Goal: Task Accomplishment & Management: Use online tool/utility

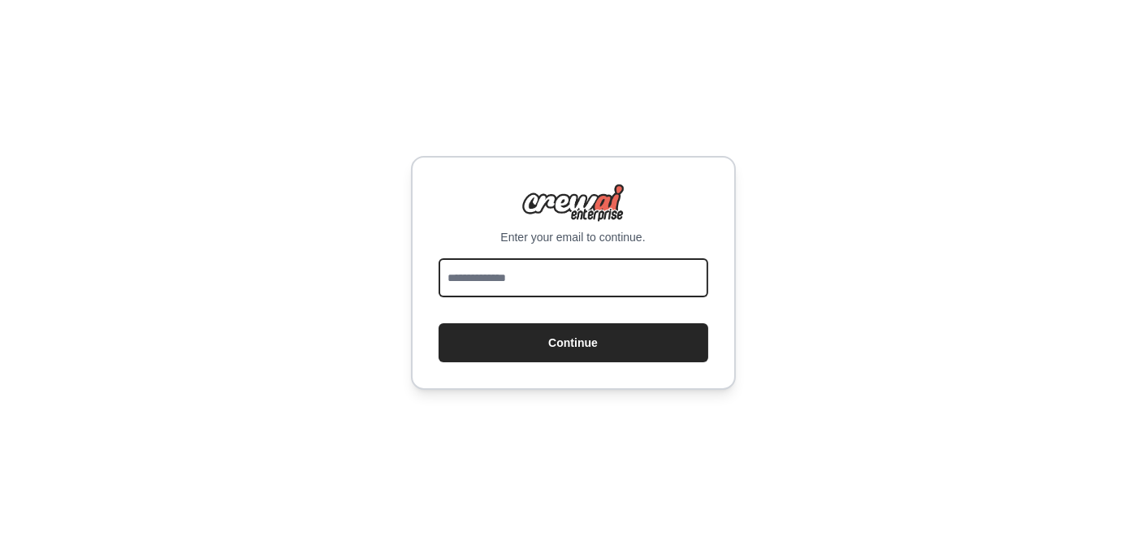
click at [480, 277] on input "email" at bounding box center [573, 277] width 270 height 39
type input "**********"
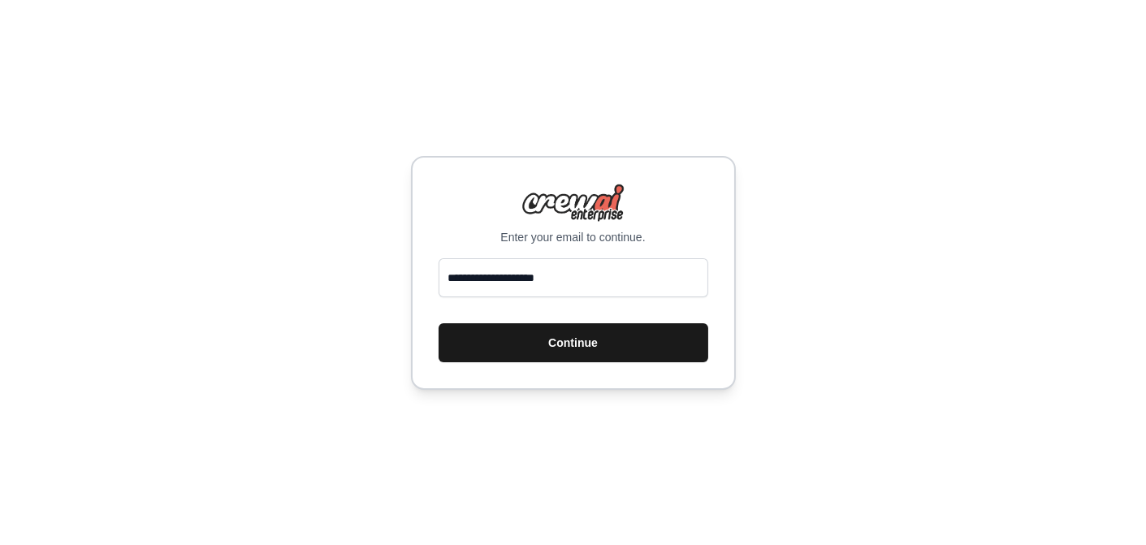
click at [585, 344] on button "Continue" at bounding box center [573, 342] width 270 height 39
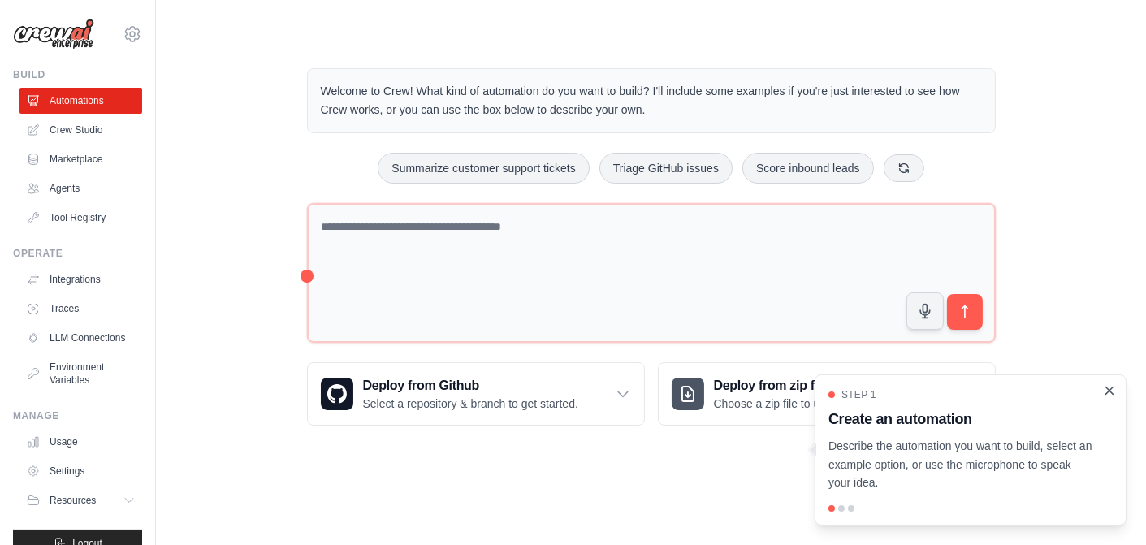
click at [1110, 393] on icon "Close walkthrough" at bounding box center [1109, 390] width 15 height 15
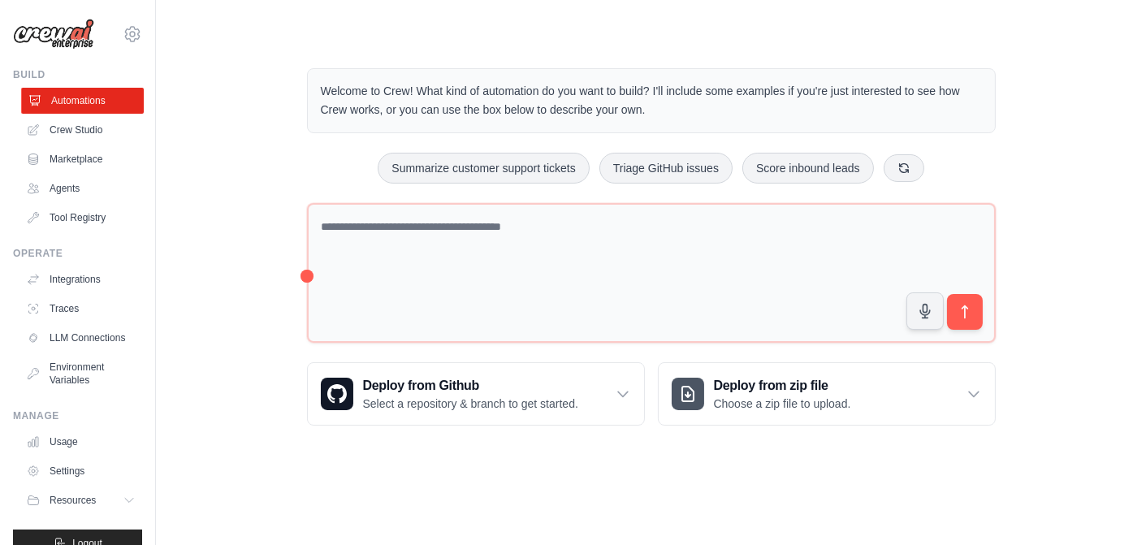
click at [67, 92] on link "Automations" at bounding box center [82, 101] width 123 height 26
click at [88, 127] on link "Crew Studio" at bounding box center [82, 130] width 123 height 26
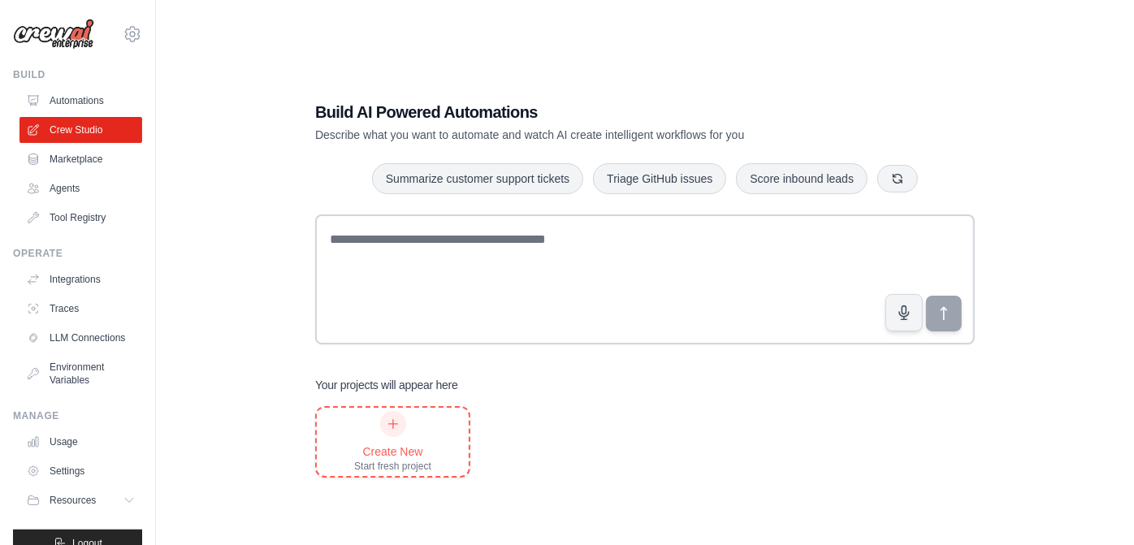
click at [390, 426] on icon at bounding box center [393, 423] width 13 height 13
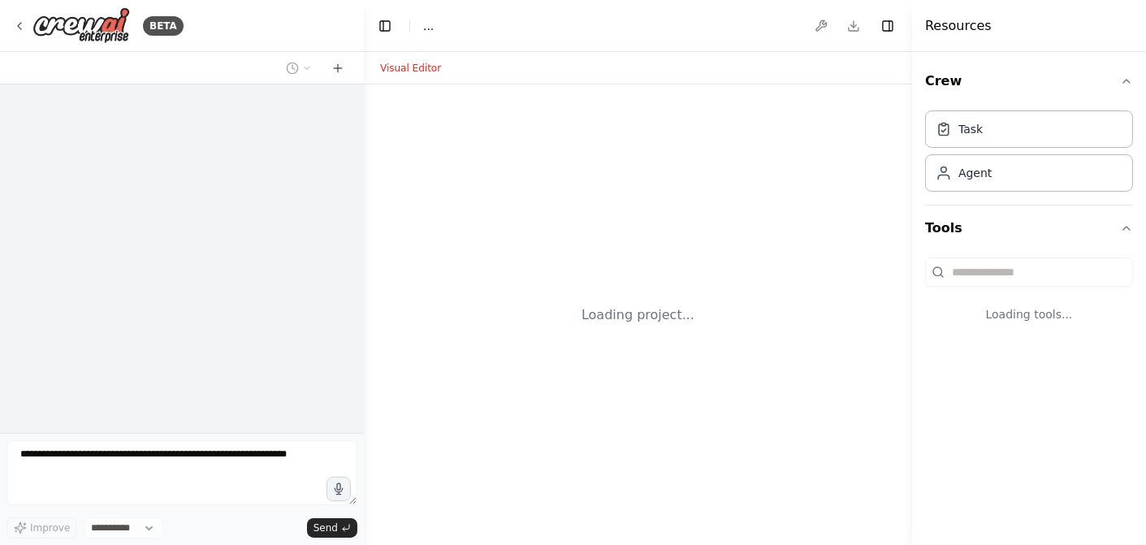
select select "****"
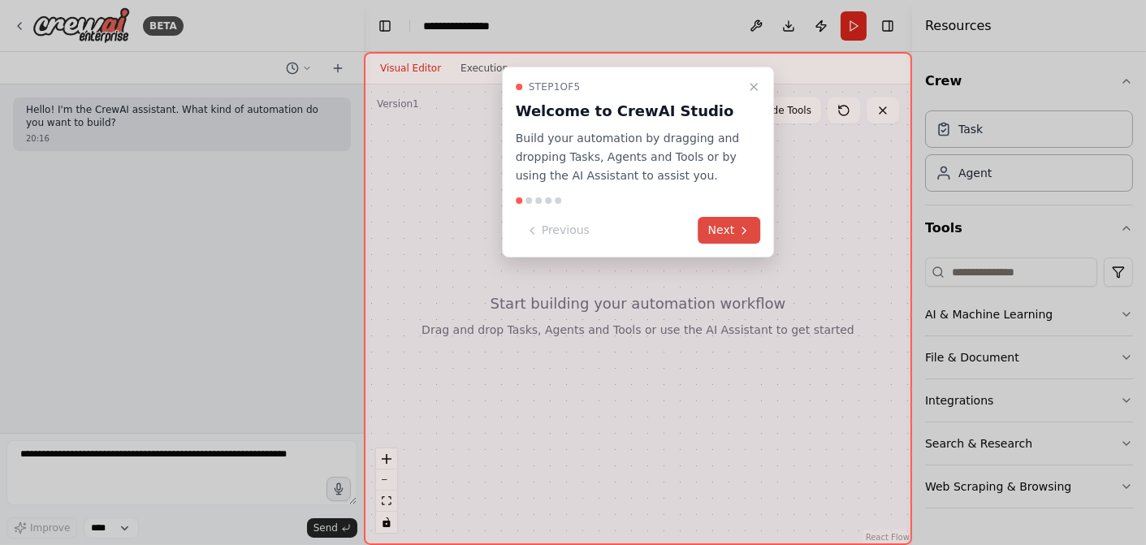
click at [741, 226] on icon at bounding box center [743, 230] width 13 height 13
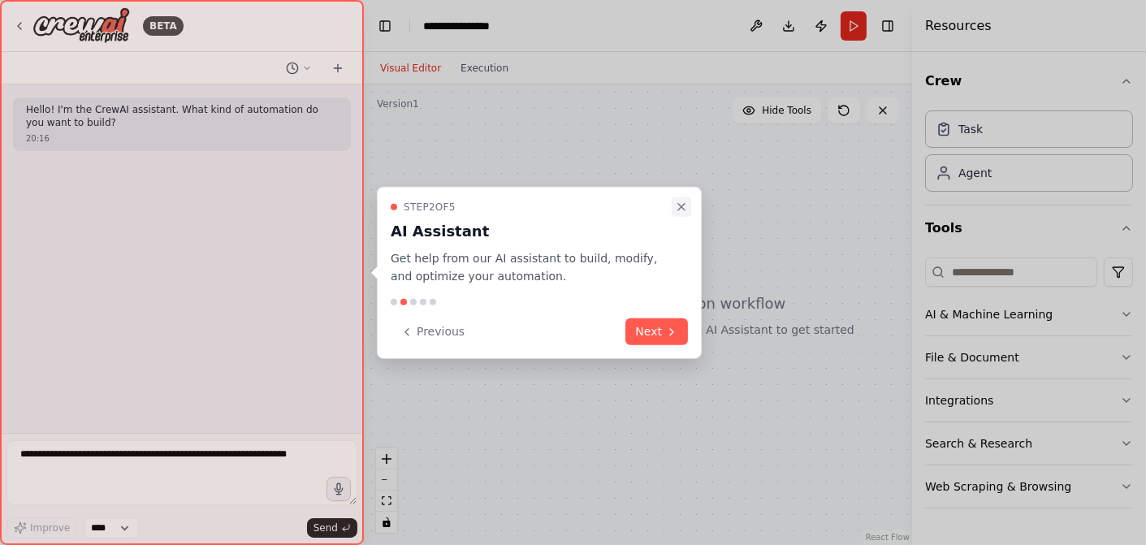
click at [684, 204] on icon "Close walkthrough" at bounding box center [681, 206] width 6 height 6
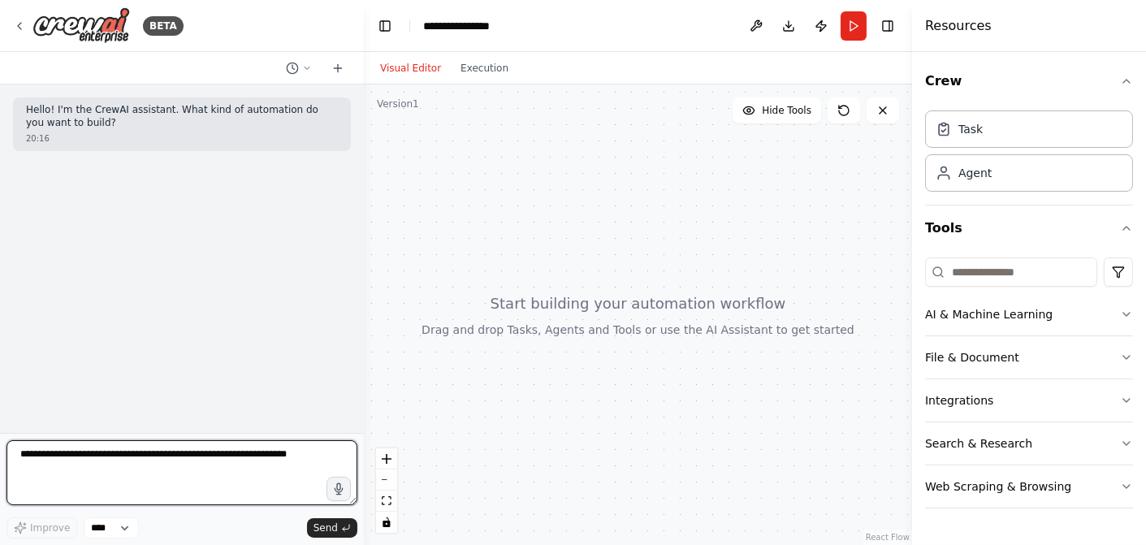
click at [60, 455] on textarea at bounding box center [181, 472] width 351 height 65
click at [239, 453] on textarea at bounding box center [181, 472] width 351 height 65
click at [54, 453] on textarea at bounding box center [181, 472] width 351 height 65
type textarea "**********"
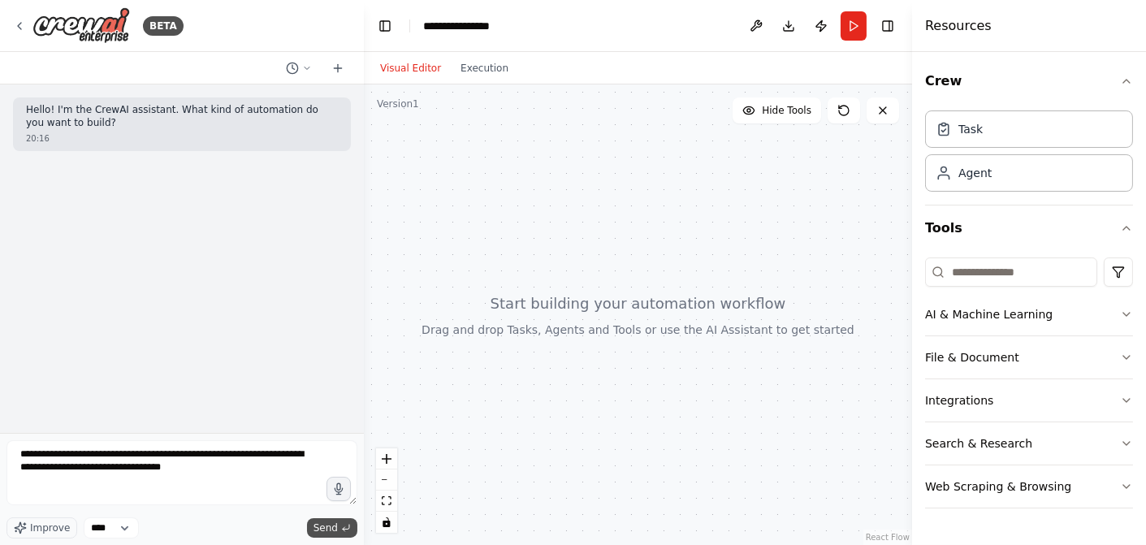
click at [330, 529] on span "Send" at bounding box center [325, 527] width 24 height 13
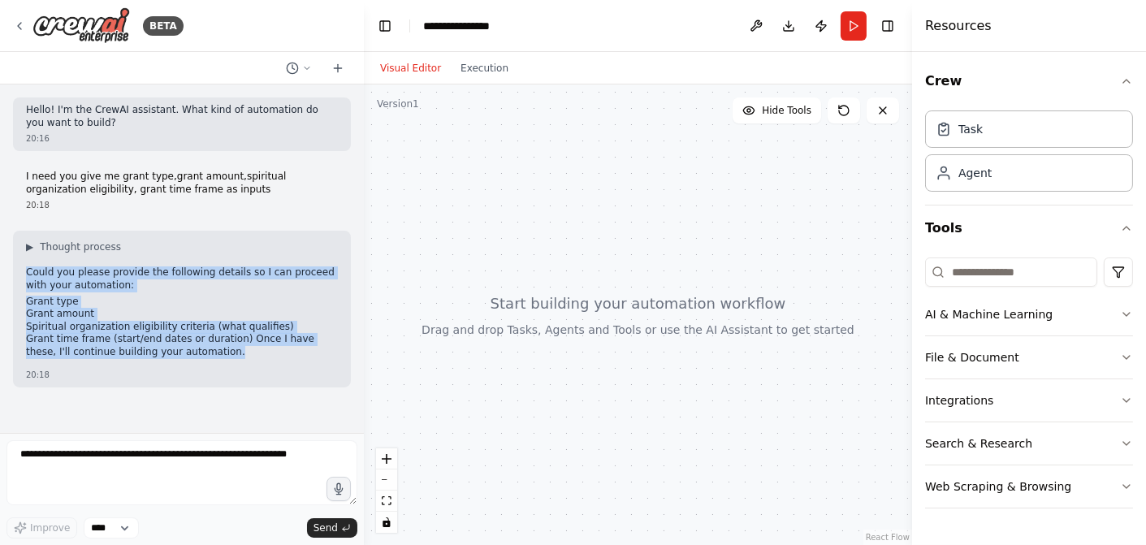
drag, startPoint x: 183, startPoint y: 354, endPoint x: 20, endPoint y: 256, distance: 189.8
click at [20, 256] on div "▶ Thought process Could you please provide the following details so I can proce…" at bounding box center [182, 309] width 338 height 156
copy div "Could you please provide the following details so I can proceed with your autom…"
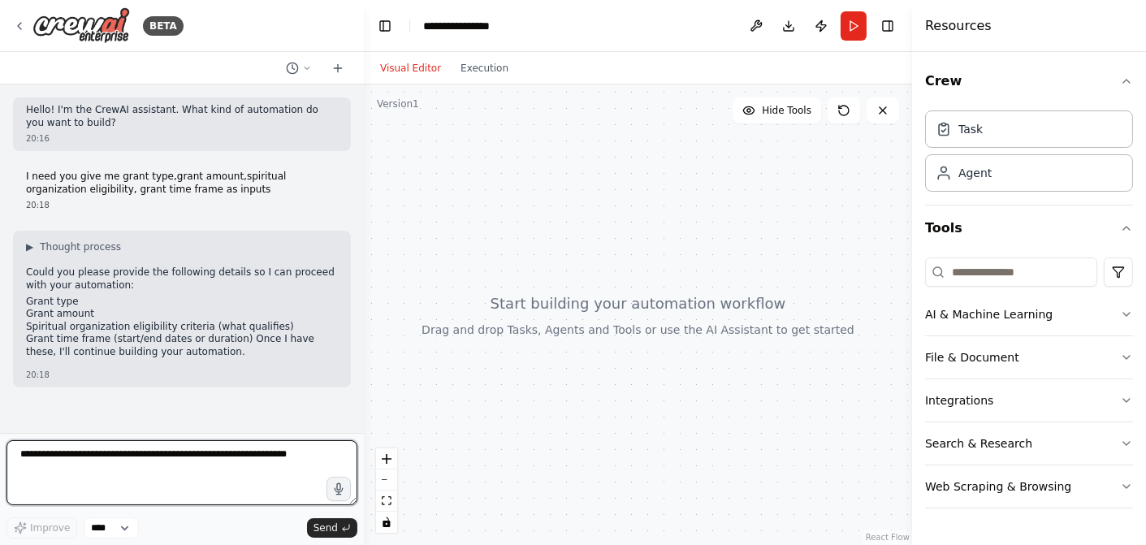
click at [93, 468] on textarea at bounding box center [181, 472] width 351 height 65
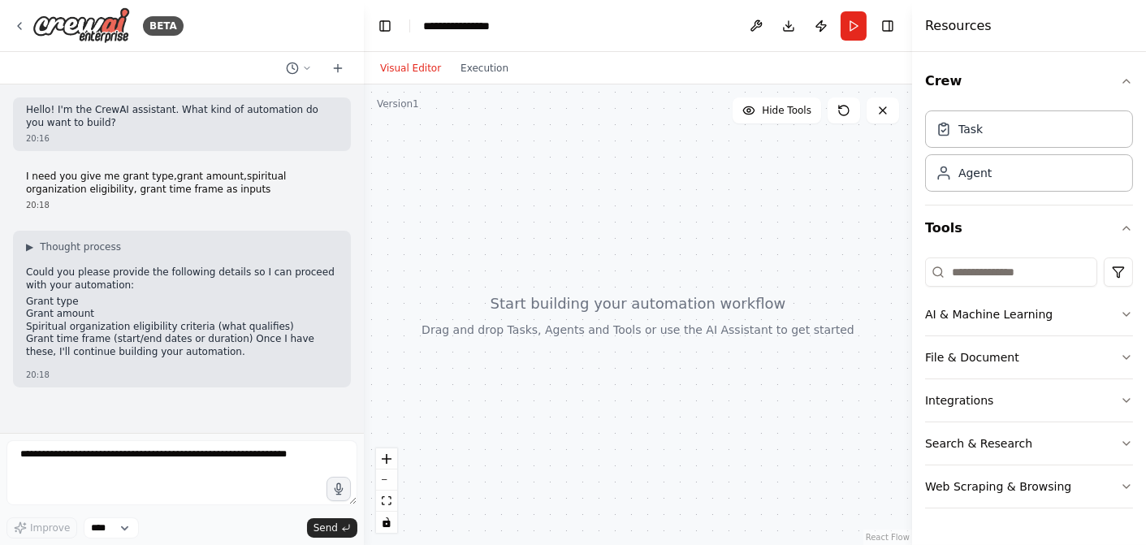
click at [102, 189] on p "I need you give me grant type,grant amount,spiritual organization eligibility, …" at bounding box center [182, 183] width 312 height 25
drag, startPoint x: 188, startPoint y: 193, endPoint x: 22, endPoint y: 171, distance: 168.0
click at [22, 171] on div "I need you give me grant type,grant amount,spiritual organization eligibility, …" at bounding box center [182, 191] width 338 height 54
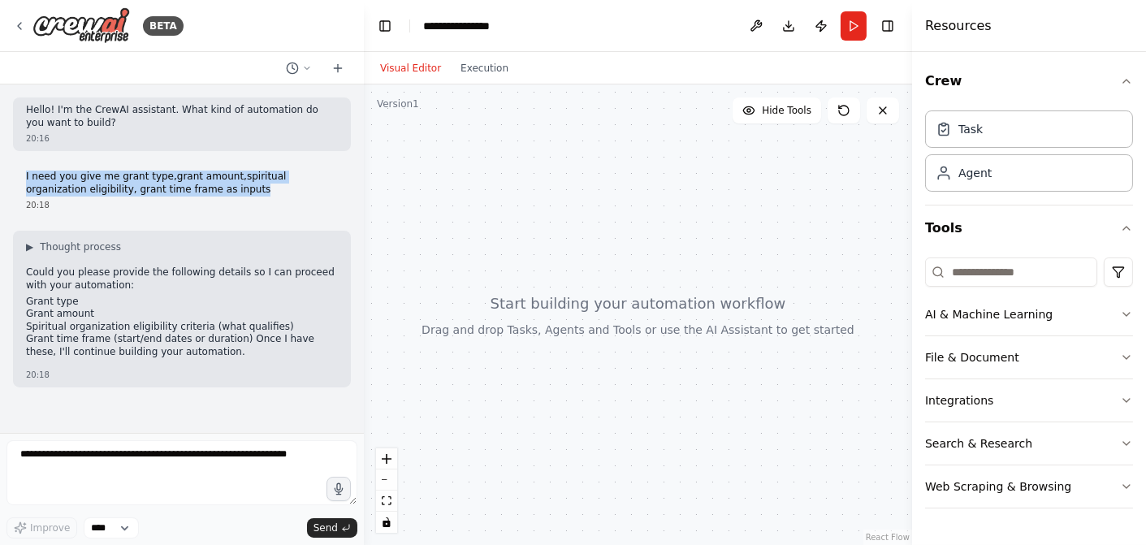
copy p "I need you give me grant type,grant amount,spiritual organization eligibility, …"
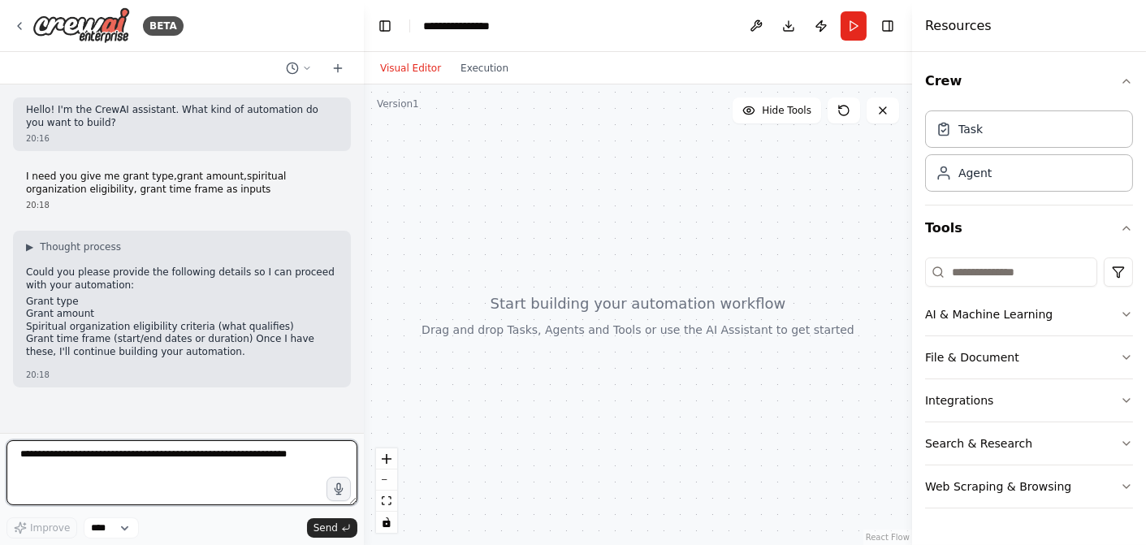
click at [41, 459] on textarea at bounding box center [181, 472] width 351 height 65
type textarea "*"
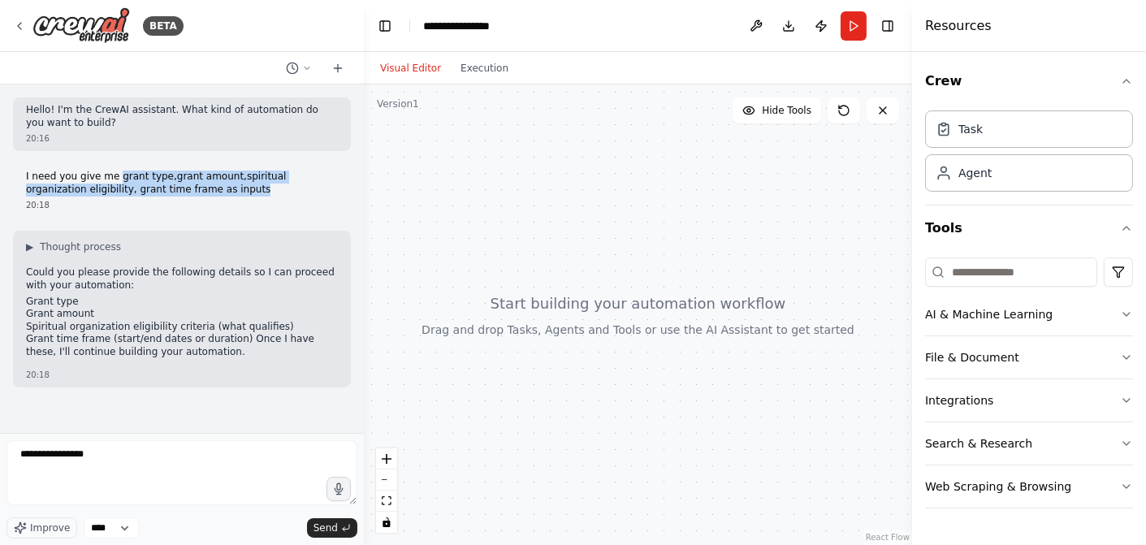
drag, startPoint x: 112, startPoint y: 177, endPoint x: 188, endPoint y: 192, distance: 77.1
click at [188, 192] on p "I need you give me grant type,grant amount,spiritual organization eligibility, …" at bounding box center [182, 183] width 312 height 25
copy p "grant type,grant amount,spiritual organization eligibility, grant time frame as…"
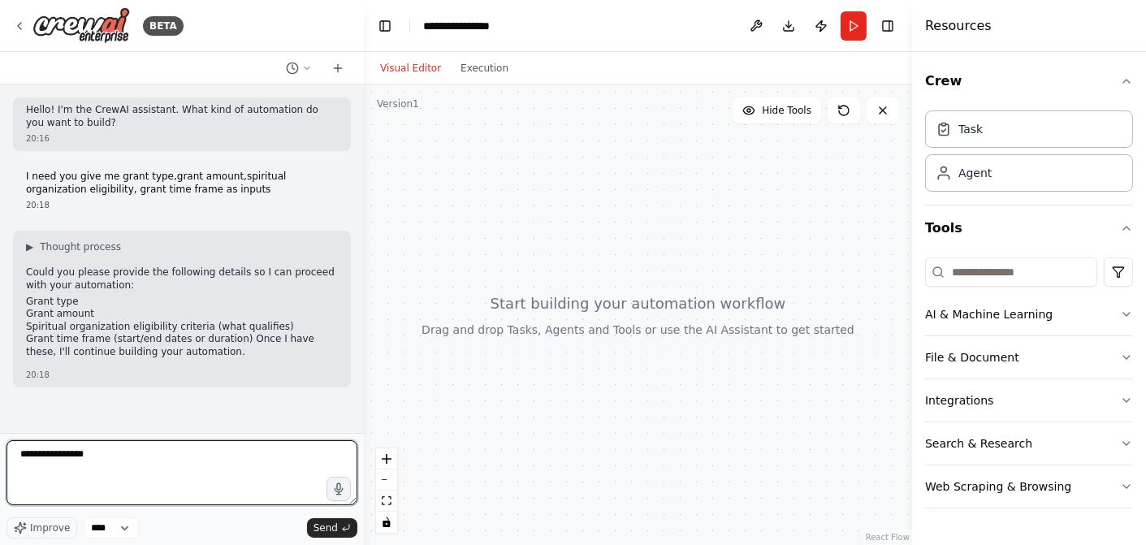
click at [125, 464] on textarea "**********" at bounding box center [181, 472] width 351 height 65
paste textarea "**********"
type textarea "**********"
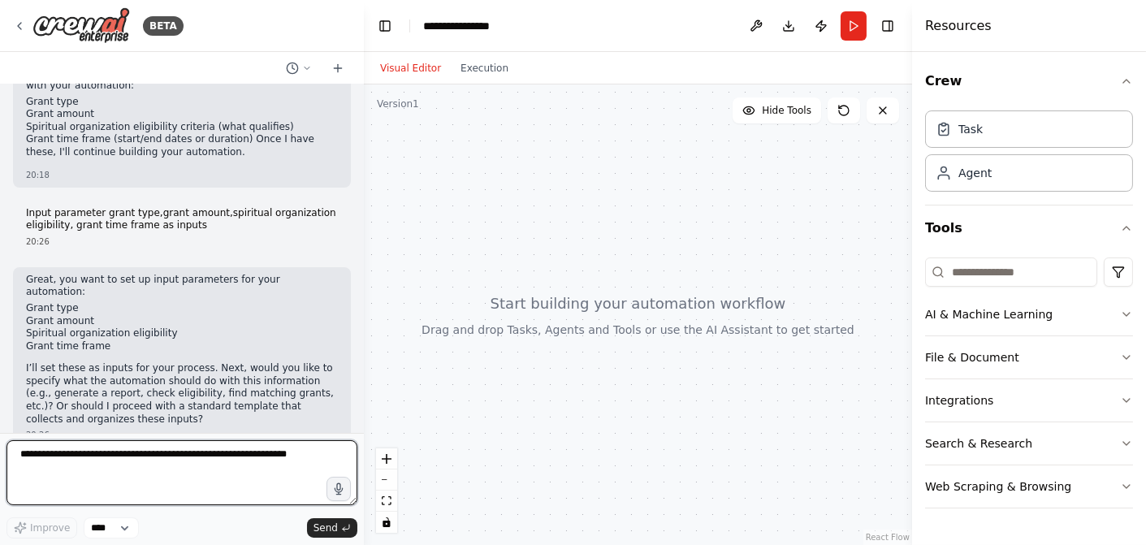
scroll to position [213, 0]
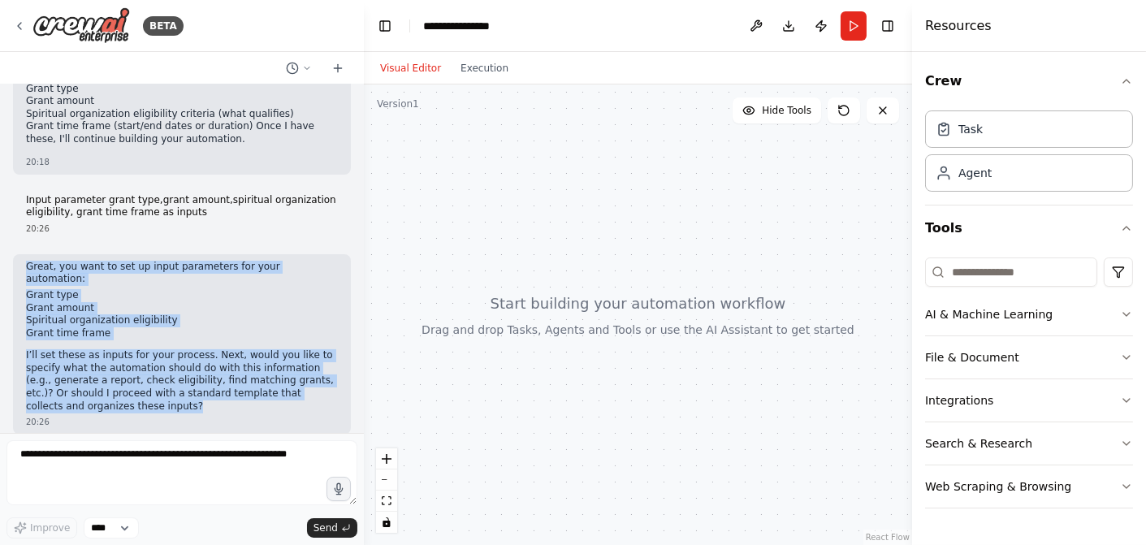
drag, startPoint x: 61, startPoint y: 393, endPoint x: 10, endPoint y: 259, distance: 143.4
click at [10, 259] on div "Hello! I'm the CrewAI assistant. What kind of automation do you want to build? …" at bounding box center [182, 258] width 364 height 348
copy div "Great, you want to set up input parameters for your automation: Grant type Gran…"
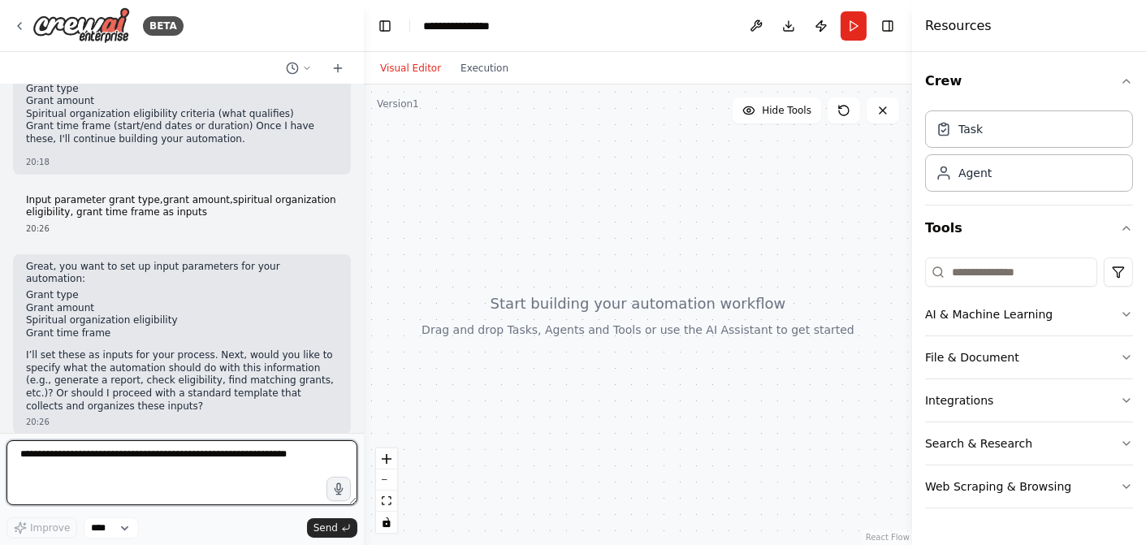
click at [45, 462] on textarea at bounding box center [181, 472] width 351 height 65
type textarea "***"
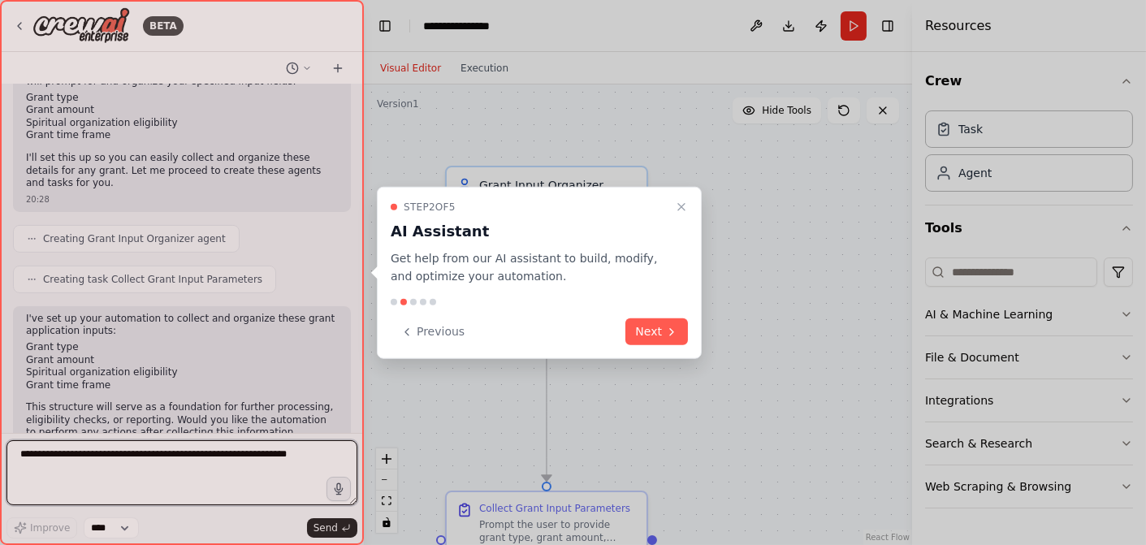
scroll to position [909, 0]
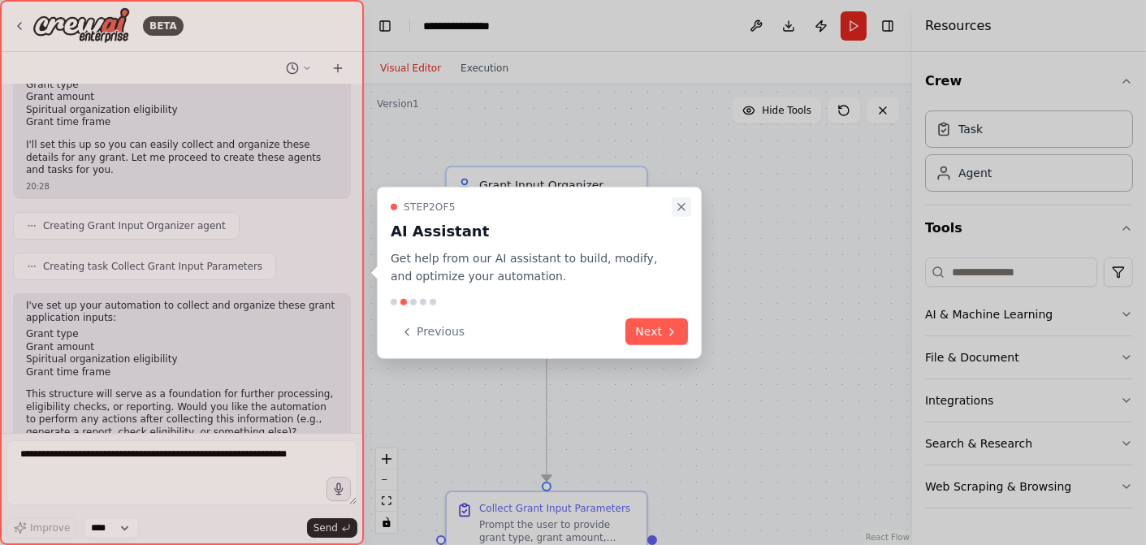
click at [684, 205] on icon "Close walkthrough" at bounding box center [681, 206] width 13 height 13
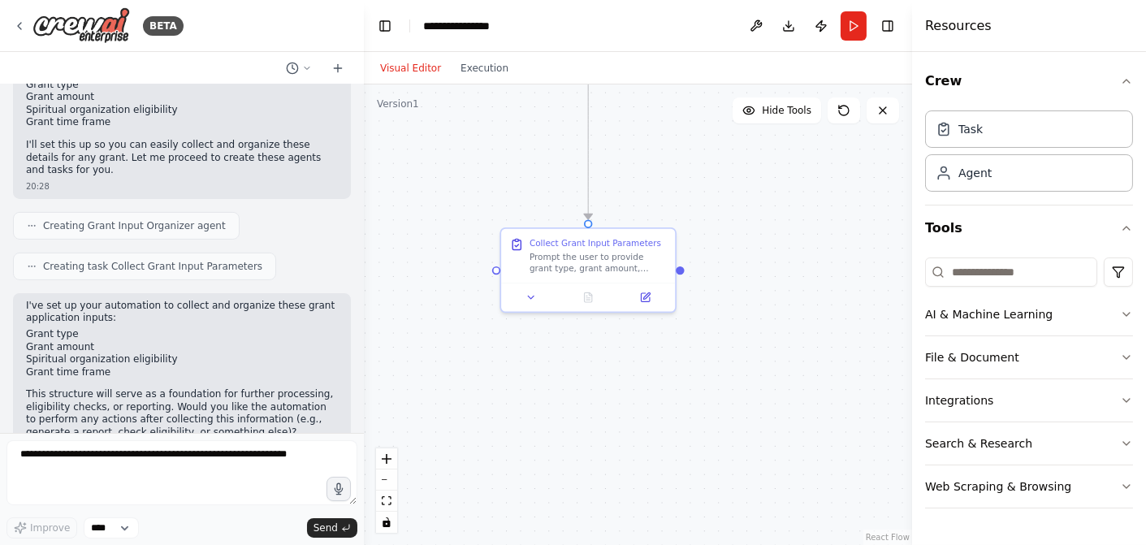
drag, startPoint x: 717, startPoint y: 395, endPoint x: 732, endPoint y: 158, distance: 237.6
click at [732, 158] on div ".deletable-edge-delete-btn { width: 20px; height: 20px; border: 0px solid #ffff…" at bounding box center [638, 314] width 548 height 460
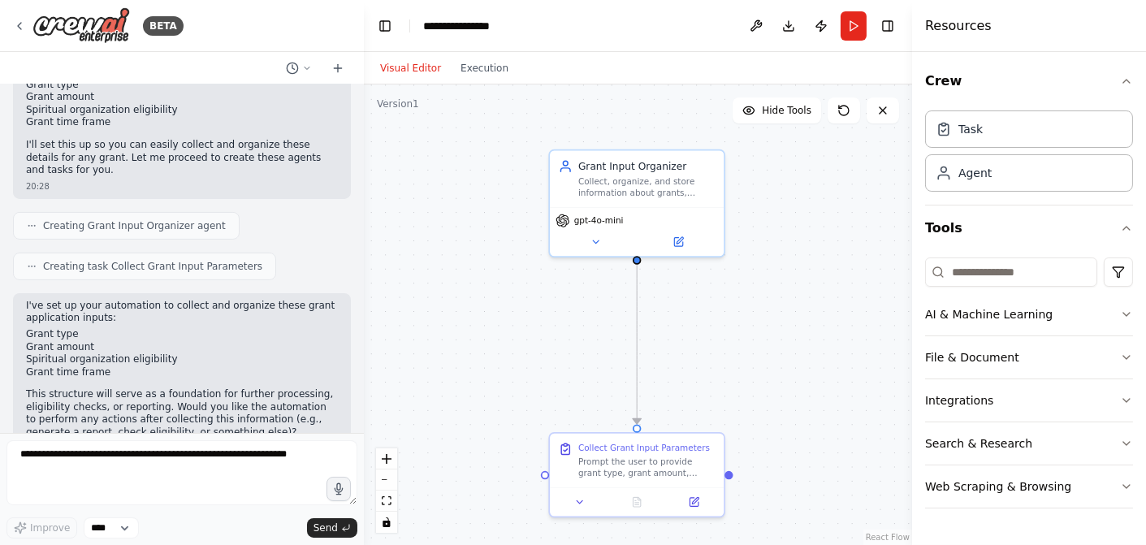
drag, startPoint x: 769, startPoint y: 228, endPoint x: 818, endPoint y: 433, distance: 210.4
click at [818, 433] on div ".deletable-edge-delete-btn { width: 20px; height: 20px; border: 0px solid #ffff…" at bounding box center [638, 314] width 548 height 460
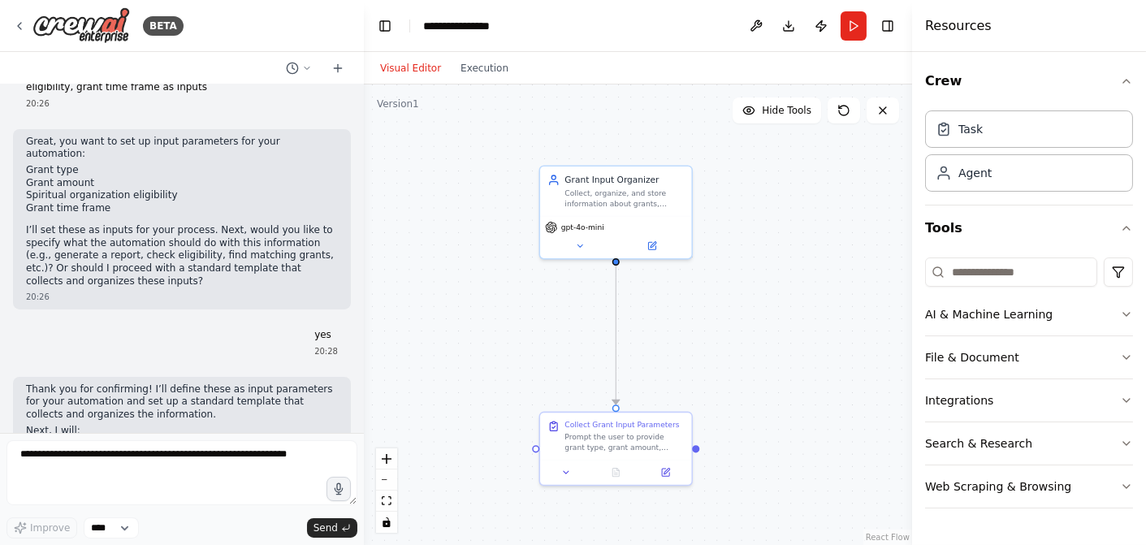
scroll to position [259, 0]
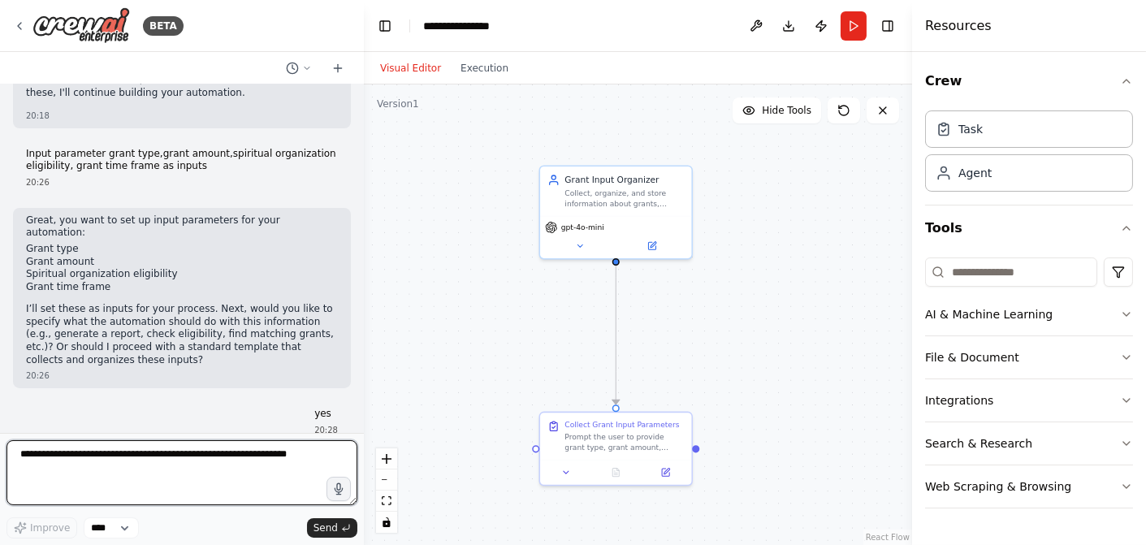
click at [39, 458] on textarea at bounding box center [181, 472] width 351 height 65
paste textarea "**********"
type textarea "**********"
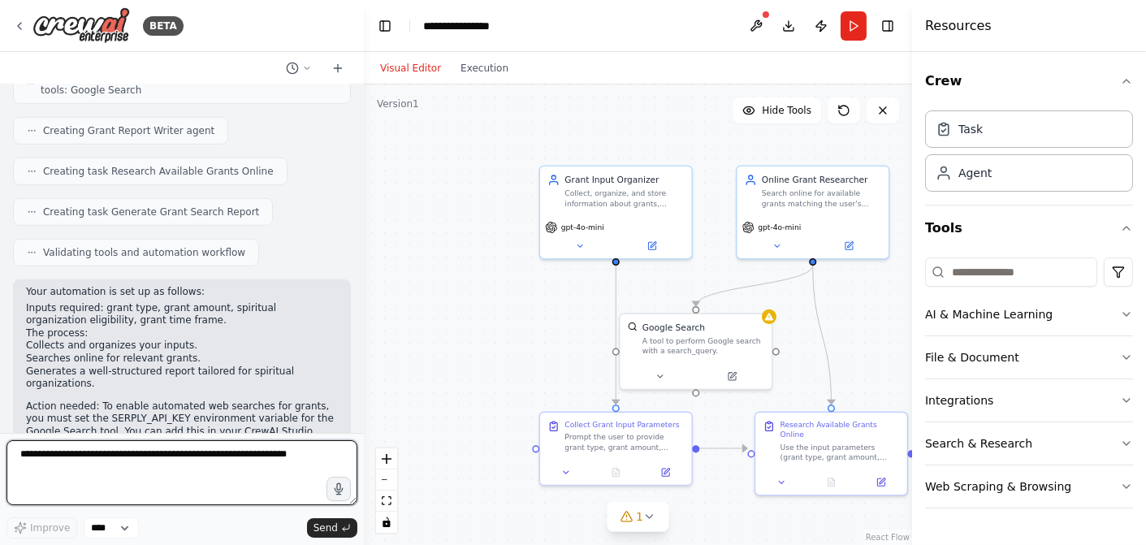
scroll to position [1766, 0]
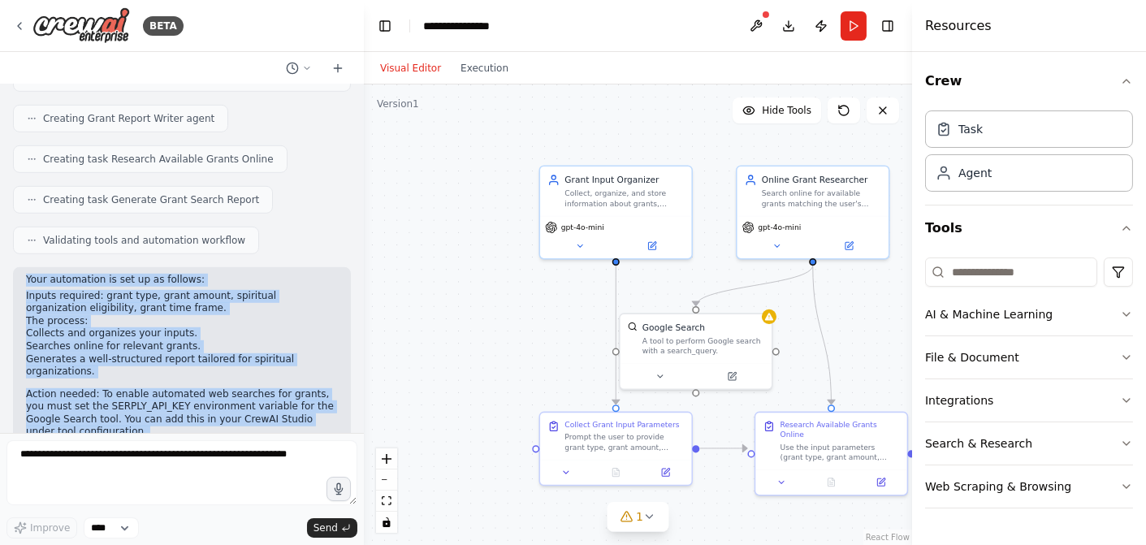
drag, startPoint x: 71, startPoint y: 393, endPoint x: 9, endPoint y: 217, distance: 186.7
click at [9, 217] on div "Hello! I'm the CrewAI assistant. What kind of automation do you want to build? …" at bounding box center [182, 258] width 364 height 348
copy div "Your automation is set up as follows: Inputs required: grant type, grant amount…"
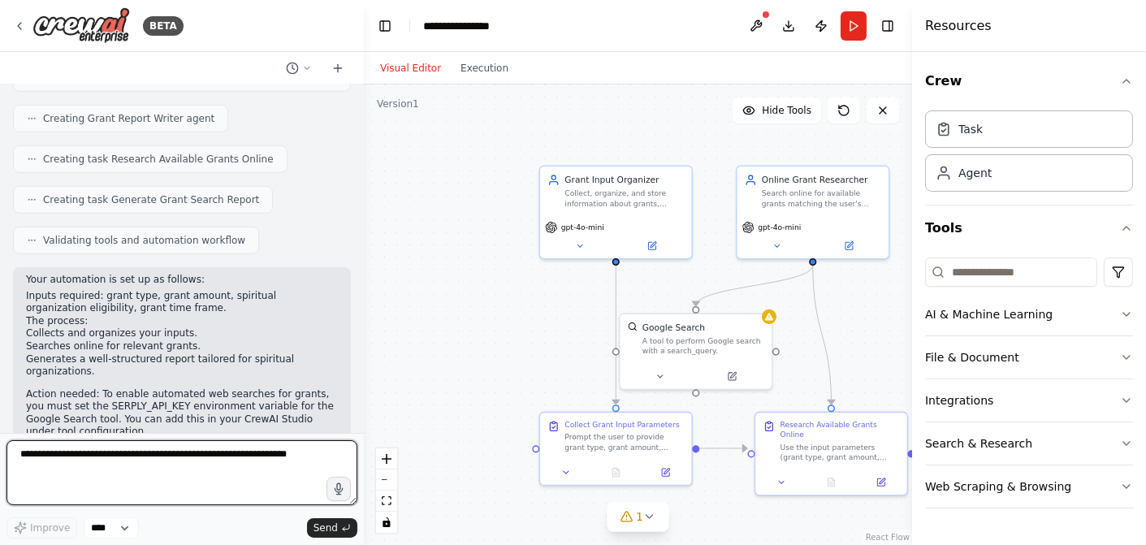
click at [87, 462] on textarea at bounding box center [181, 472] width 351 height 65
type textarea "***"
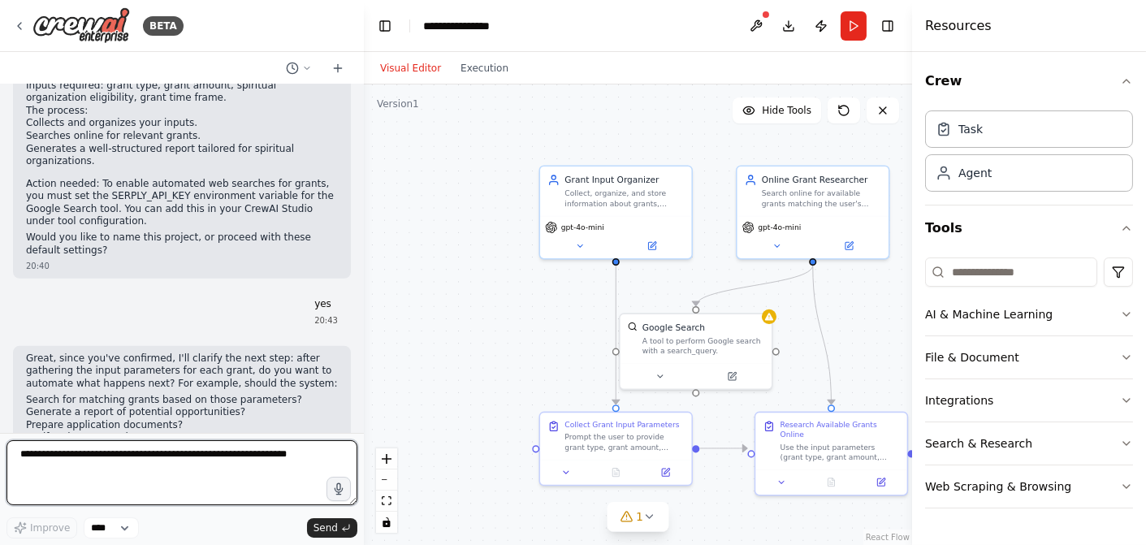
scroll to position [1989, 0]
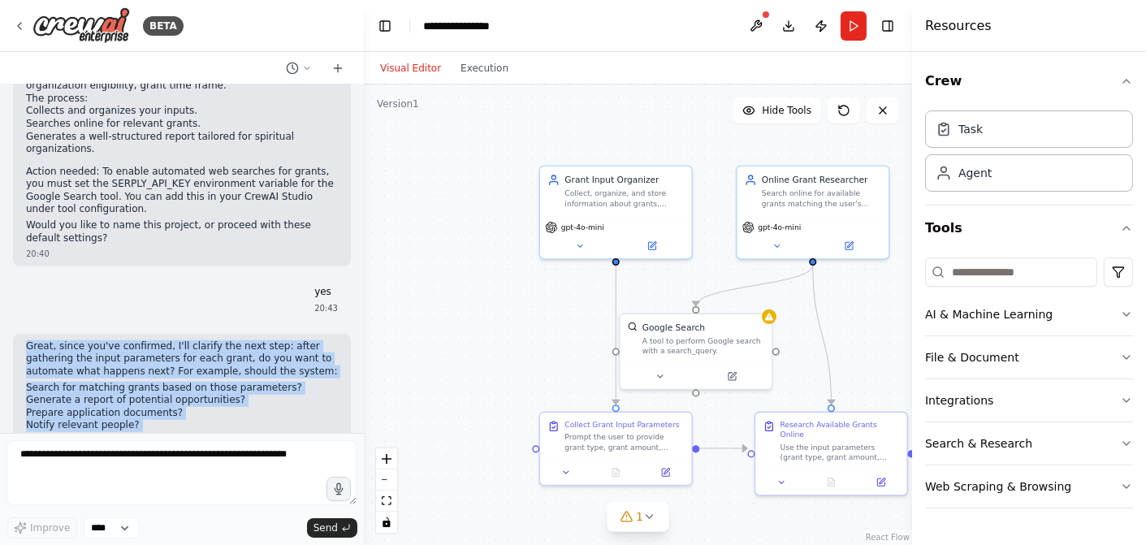
drag, startPoint x: 313, startPoint y: 393, endPoint x: 17, endPoint y: 275, distance: 318.2
click at [17, 334] on div "Great, since you've confirmed, I'll clarify the next step: after gathering the …" at bounding box center [182, 418] width 338 height 168
copy div "Great, since you've confirmed, I'll clarify the next step: after gathering the …"
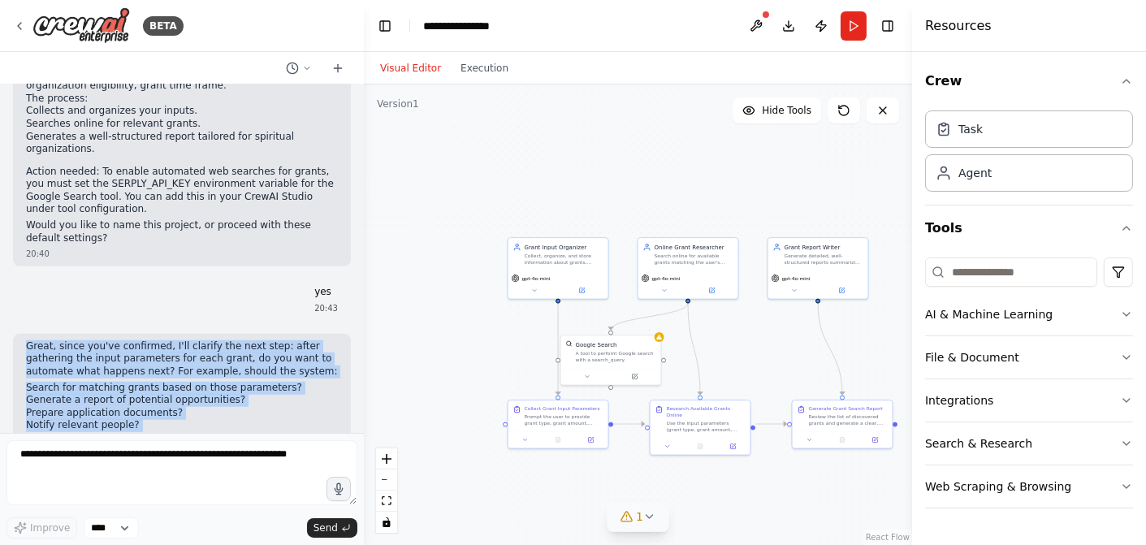
click at [647, 517] on icon at bounding box center [649, 516] width 6 height 3
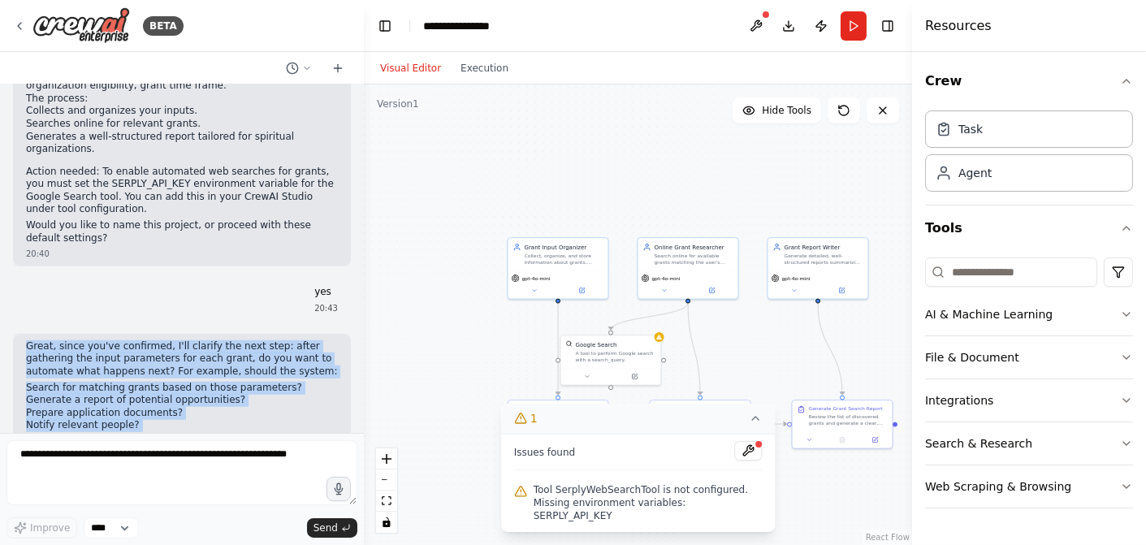
click at [441, 356] on div ".deletable-edge-delete-btn { width: 20px; height: 20px; border: 0px solid #ffff…" at bounding box center [638, 314] width 548 height 460
click at [853, 23] on button "Run" at bounding box center [853, 25] width 26 height 29
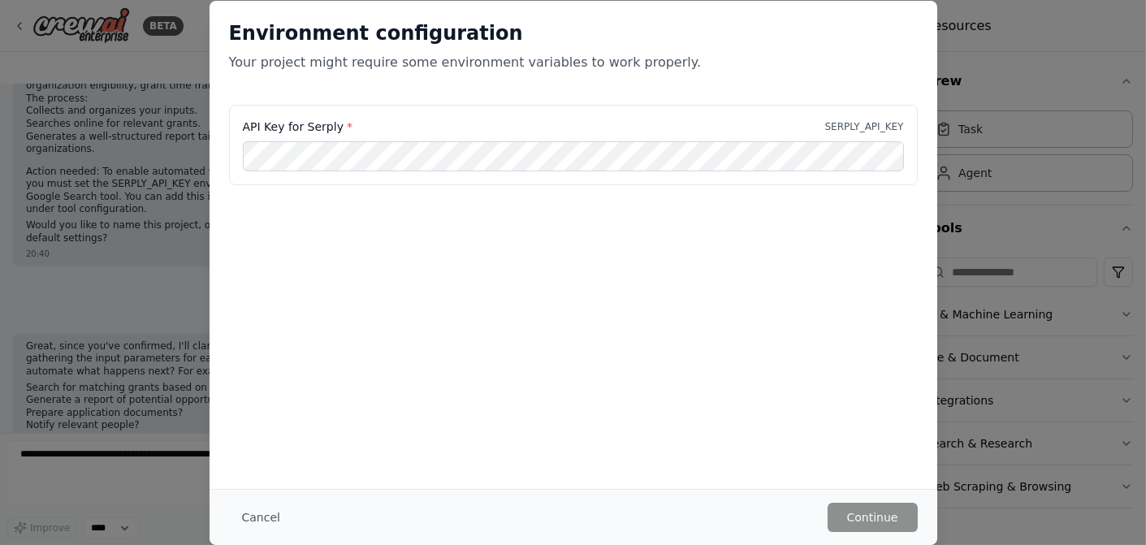
click at [121, 71] on div "Environment configuration Your project might require some environment variables…" at bounding box center [573, 272] width 1146 height 545
click at [261, 520] on button "Cancel" at bounding box center [261, 517] width 64 height 29
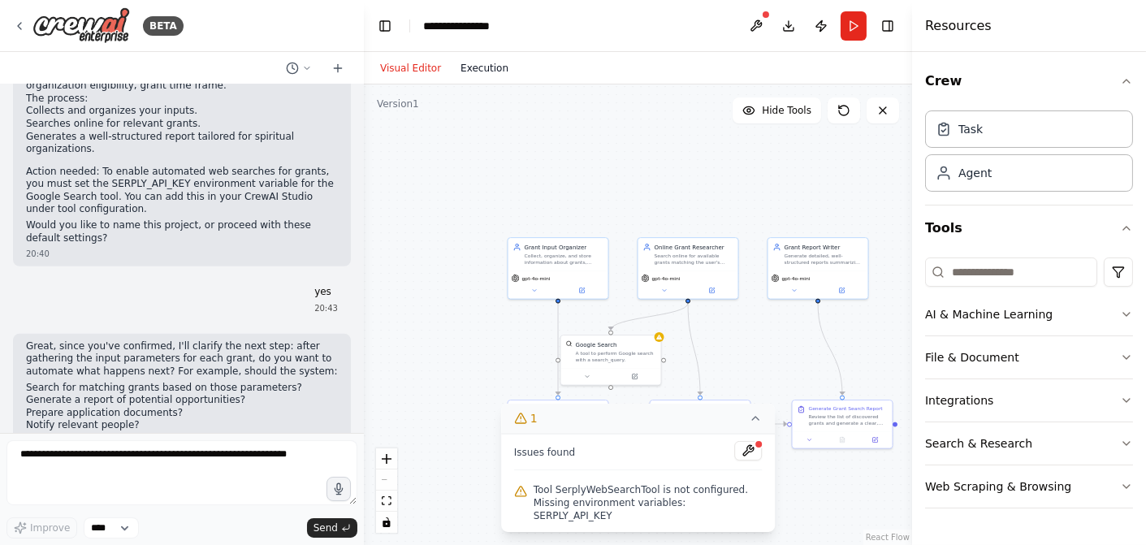
click at [484, 69] on button "Execution" at bounding box center [484, 67] width 67 height 19
click at [395, 69] on button "Visual Editor" at bounding box center [410, 67] width 80 height 19
click at [749, 460] on button at bounding box center [748, 450] width 28 height 19
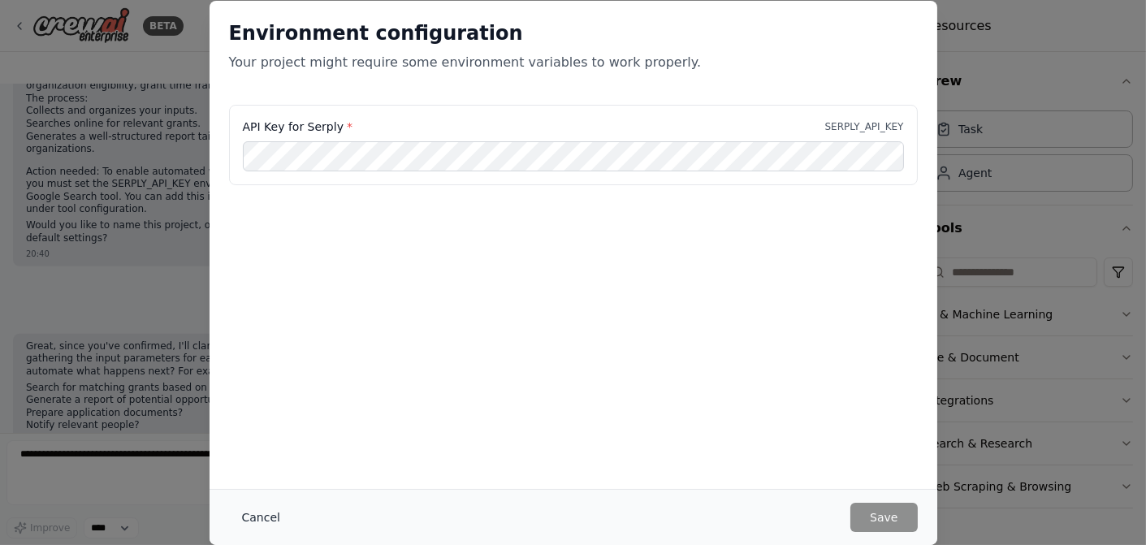
click at [247, 525] on button "Cancel" at bounding box center [261, 517] width 64 height 29
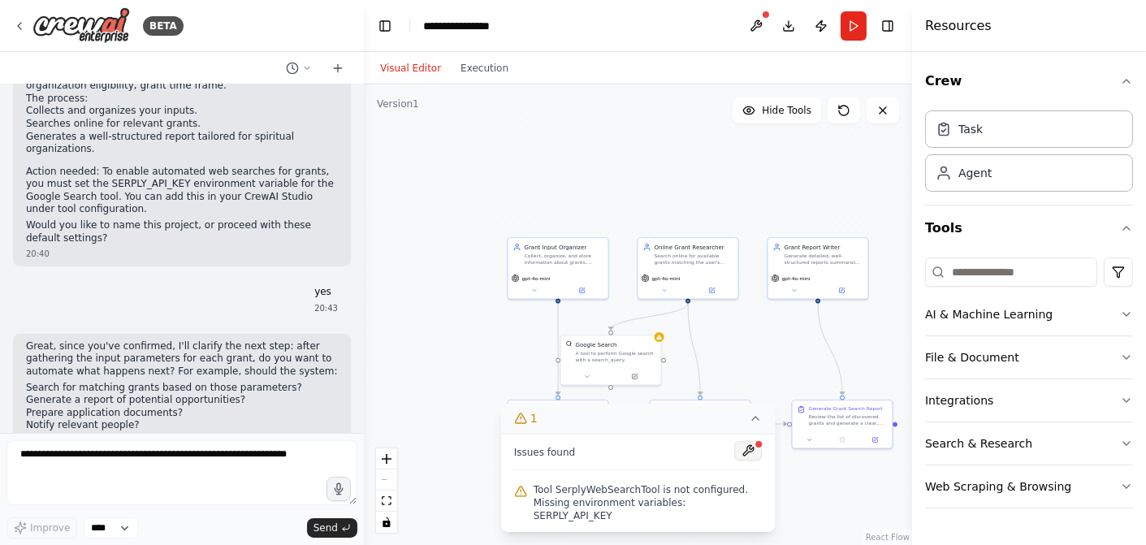
click at [751, 460] on button at bounding box center [748, 450] width 28 height 19
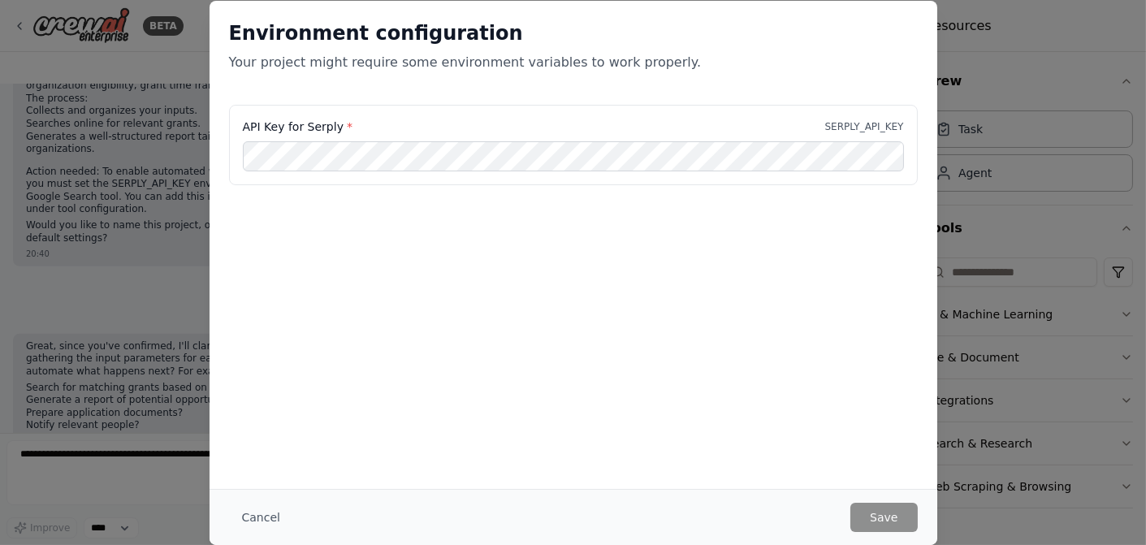
click at [48, 63] on div "Environment configuration Your project might require some environment variables…" at bounding box center [573, 272] width 1146 height 545
click at [266, 514] on button "Cancel" at bounding box center [261, 517] width 64 height 29
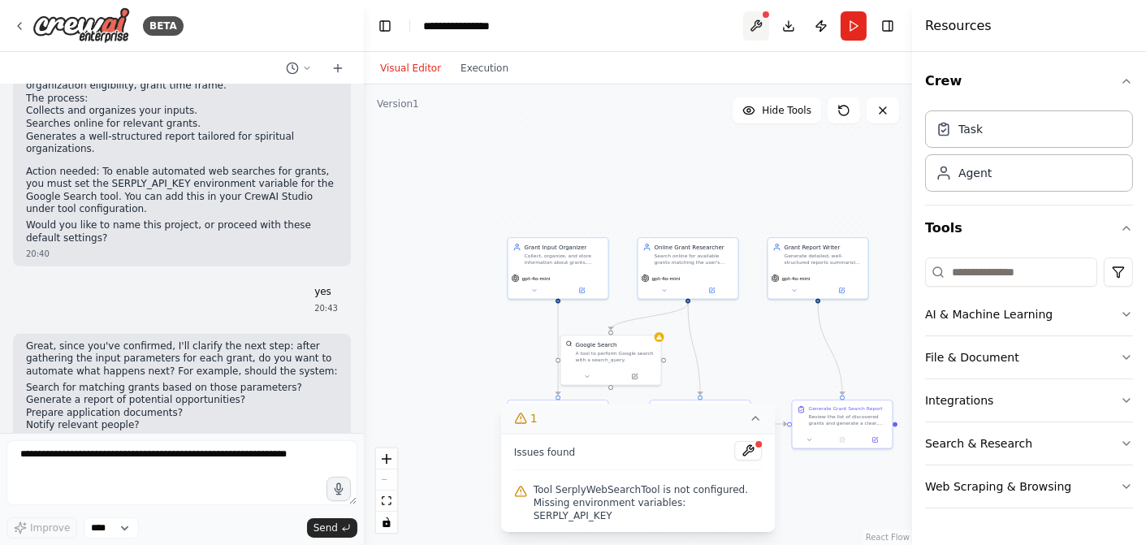
click at [760, 26] on button at bounding box center [756, 25] width 26 height 29
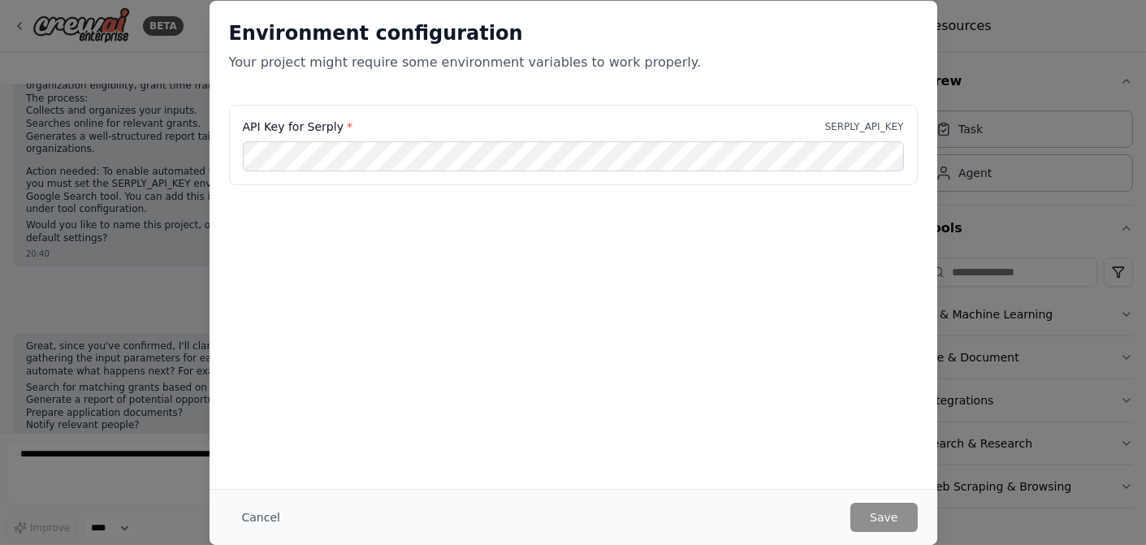
click at [128, 68] on div "Environment configuration Your project might require some environment variables…" at bounding box center [573, 272] width 1146 height 545
click at [246, 512] on button "Cancel" at bounding box center [261, 517] width 64 height 29
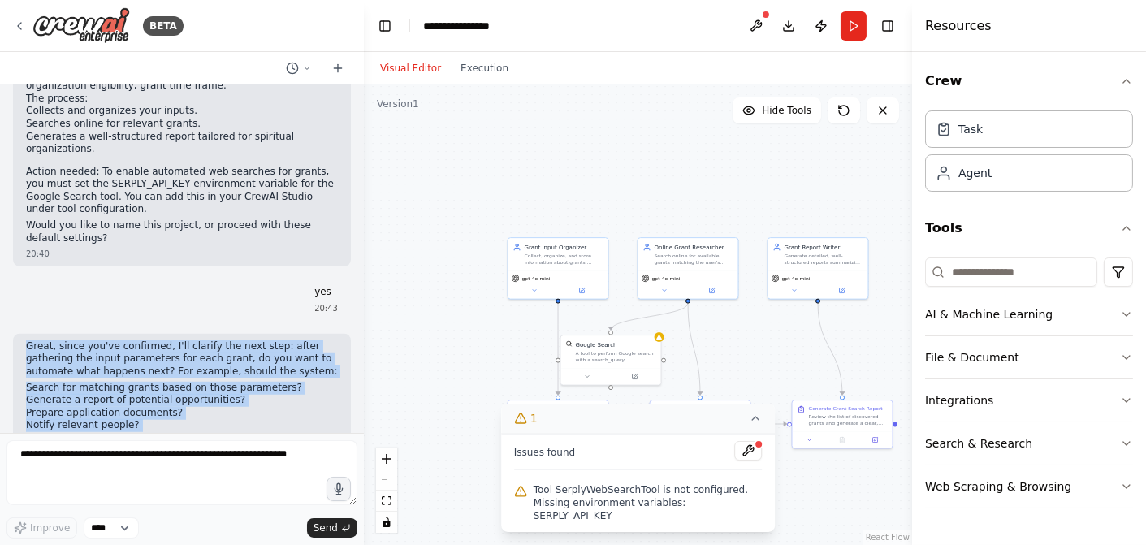
drag, startPoint x: 310, startPoint y: 395, endPoint x: 18, endPoint y: 269, distance: 318.6
click at [18, 334] on div "Great, since you've confirmed, I'll clarify the next step: after gathering the …" at bounding box center [182, 418] width 338 height 168
click at [783, 474] on div ".deletable-edge-delete-btn { width: 20px; height: 20px; border: 0px solid #ffff…" at bounding box center [638, 314] width 548 height 460
click at [443, 354] on div ".deletable-edge-delete-btn { width: 20px; height: 20px; border: 0px solid #ffff…" at bounding box center [638, 314] width 548 height 460
click at [754, 425] on icon at bounding box center [755, 418] width 13 height 13
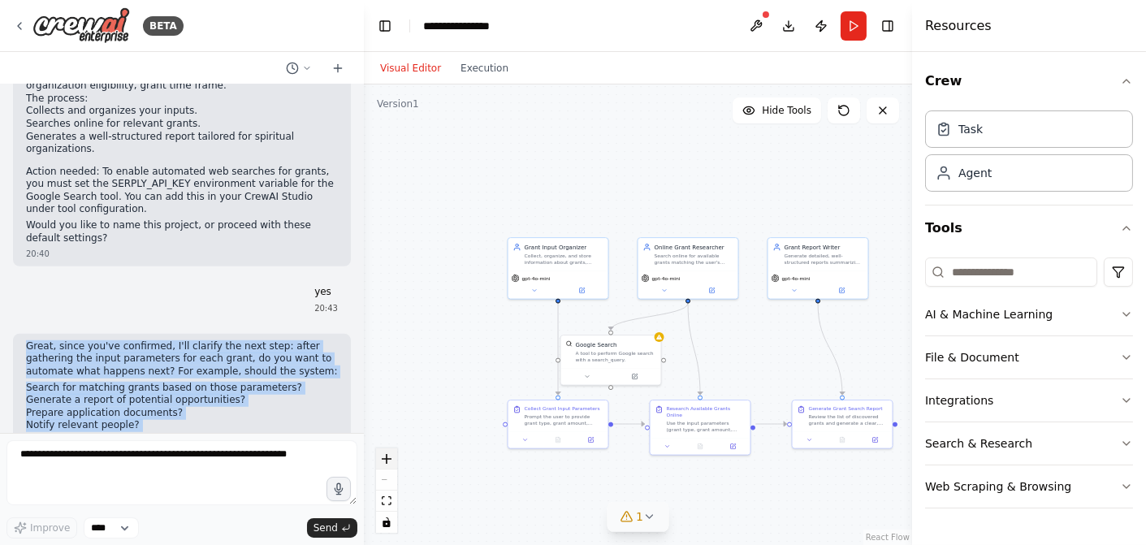
click at [386, 459] on icon "zoom in" at bounding box center [387, 459] width 10 height 10
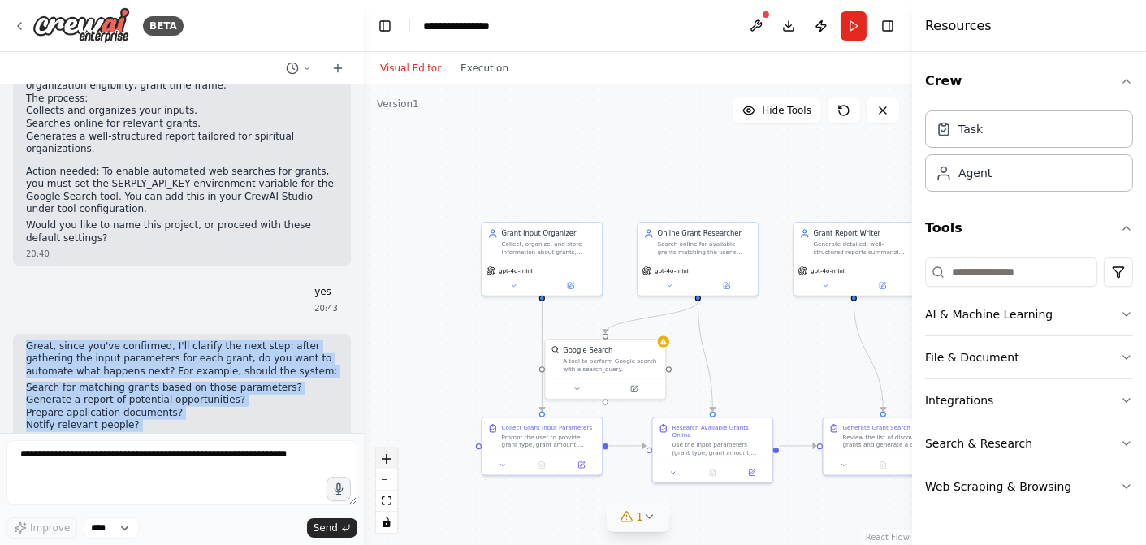
click at [386, 459] on icon "zoom in" at bounding box center [387, 459] width 10 height 10
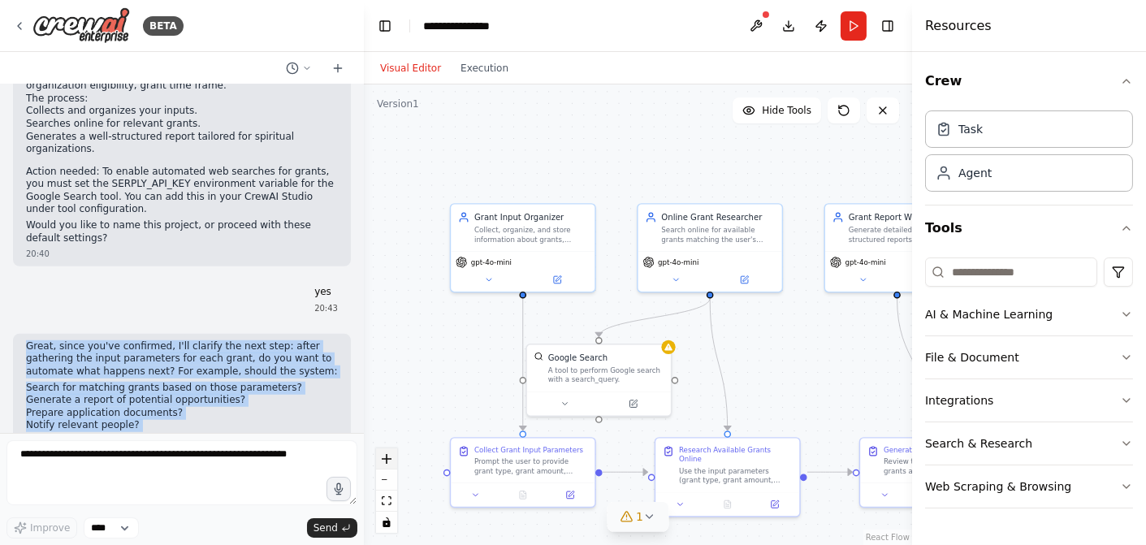
click at [386, 459] on icon "zoom in" at bounding box center [387, 459] width 10 height 10
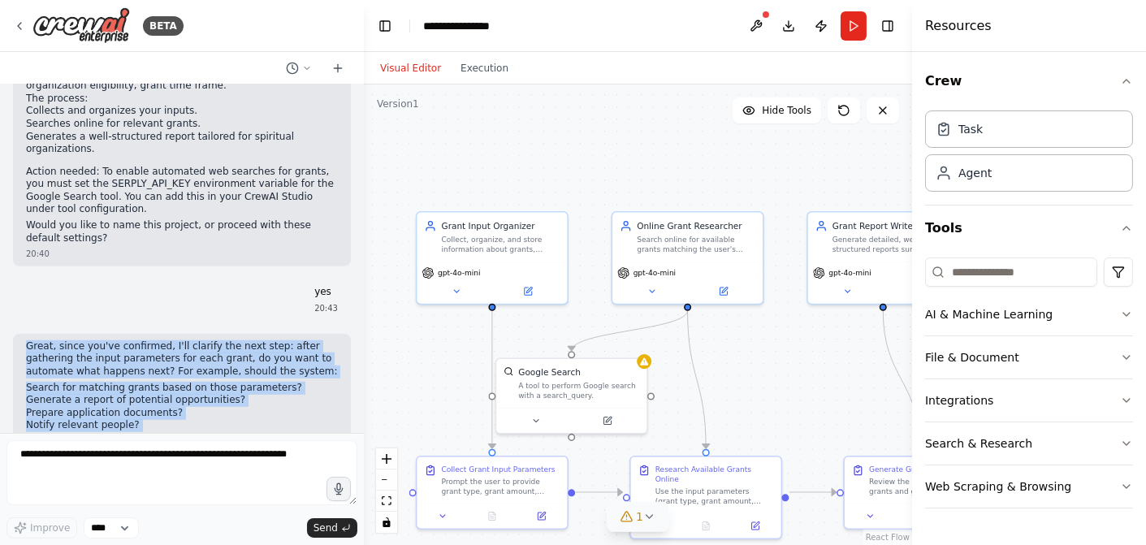
click at [388, 181] on div ".deletable-edge-delete-btn { width: 20px; height: 20px; border: 0px solid #ffff…" at bounding box center [638, 314] width 548 height 460
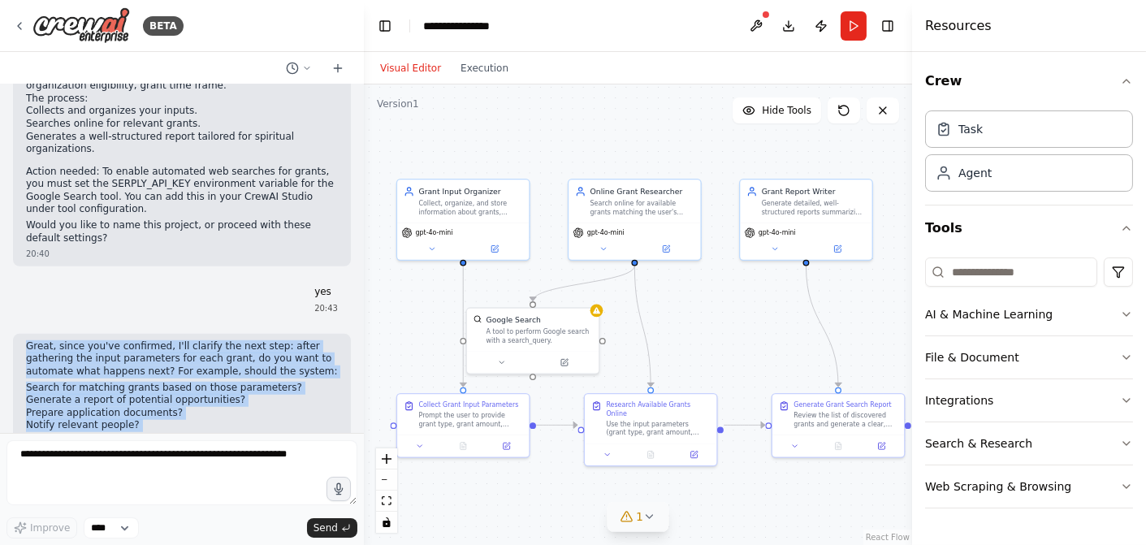
drag, startPoint x: 496, startPoint y: 383, endPoint x: 438, endPoint y: 312, distance: 91.8
click at [438, 312] on div ".deletable-edge-delete-btn { width: 20px; height: 20px; border: 0px solid #ffff…" at bounding box center [638, 314] width 548 height 460
